Goal: Information Seeking & Learning: Learn about a topic

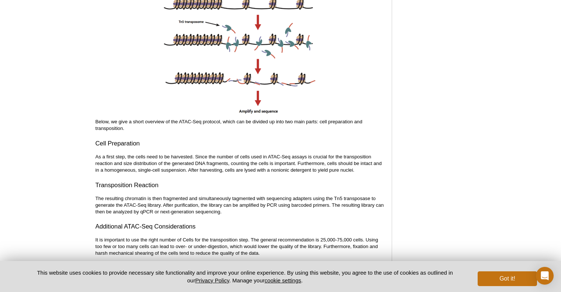
scroll to position [720, 0]
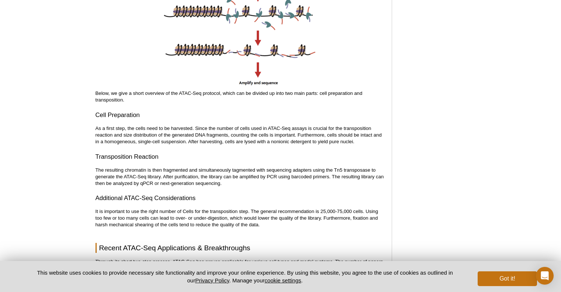
click at [234, 168] on p "The resulting chromatin is then fragmented and simultaneously tagmented with se…" at bounding box center [239, 177] width 289 height 20
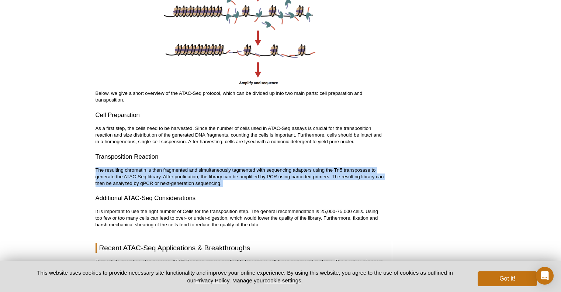
click at [234, 168] on p "The resulting chromatin is then fragmented and simultaneously tagmented with se…" at bounding box center [239, 177] width 289 height 20
click at [221, 174] on p "The resulting chromatin is then fragmented and simultaneously tagmented with se…" at bounding box center [239, 177] width 289 height 20
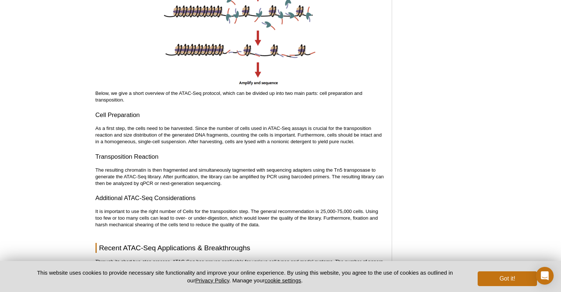
click at [231, 167] on p "The resulting chromatin is then fragmented and simultaneously tagmented with se…" at bounding box center [239, 177] width 289 height 20
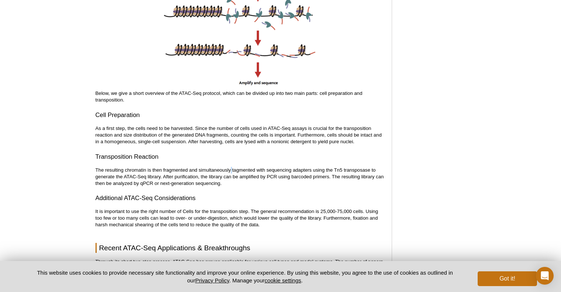
click at [231, 167] on p "The resulting chromatin is then fragmented and simultaneously tagmented with se…" at bounding box center [239, 177] width 289 height 20
click at [216, 171] on p "The resulting chromatin is then fragmented and simultaneously tagmented with se…" at bounding box center [239, 177] width 289 height 20
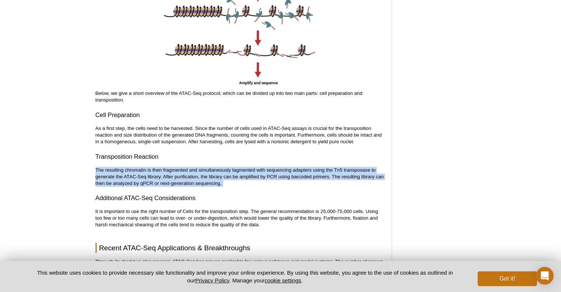
click at [216, 171] on p "The resulting chromatin is then fragmented and simultaneously tagmented with se…" at bounding box center [239, 177] width 289 height 20
click at [214, 173] on p "The resulting chromatin is then fragmented and simultaneously tagmented with se…" at bounding box center [239, 177] width 289 height 20
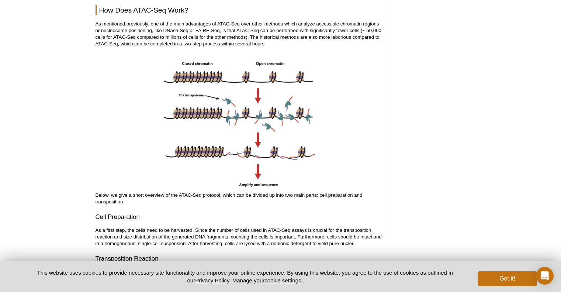
scroll to position [610, 0]
